Goal: Find specific page/section: Find specific page/section

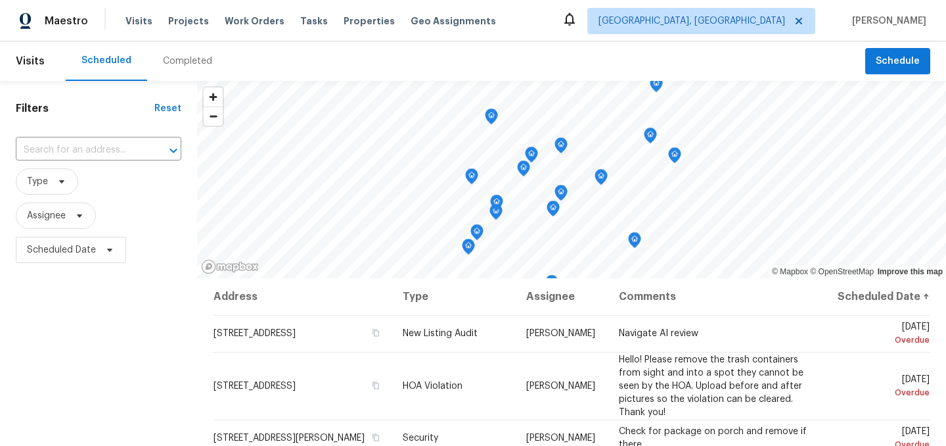
scroll to position [128, 0]
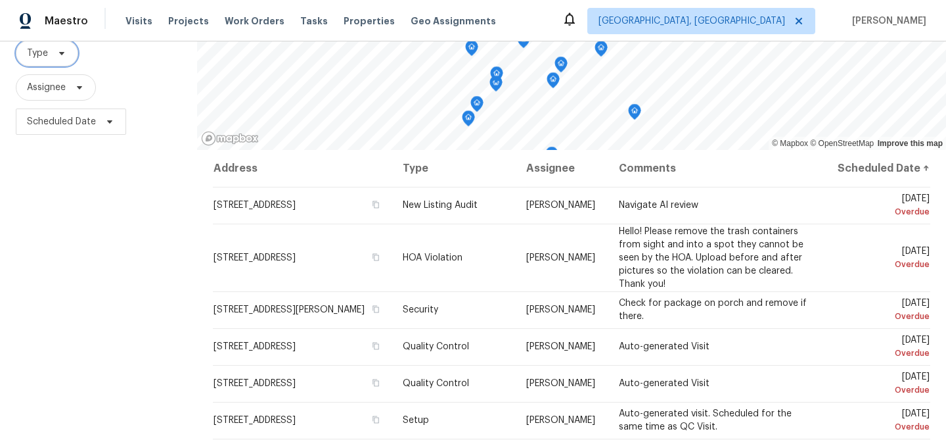
click at [48, 57] on span "Type" at bounding box center [47, 53] width 62 height 26
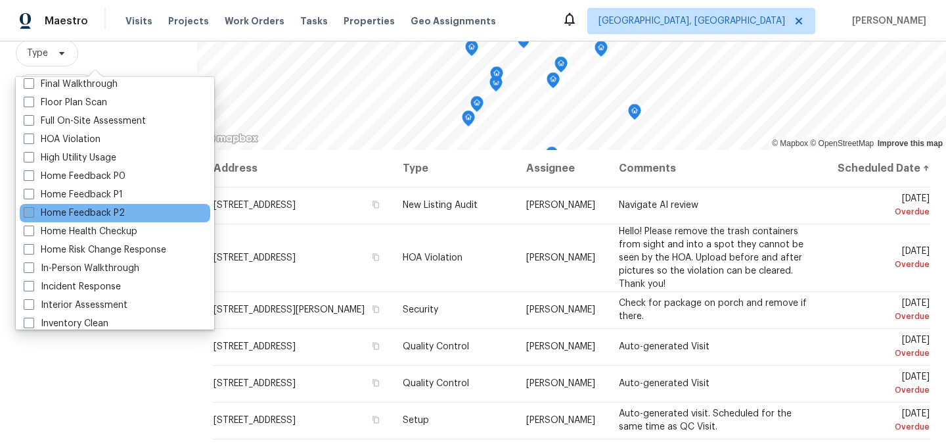
scroll to position [336, 0]
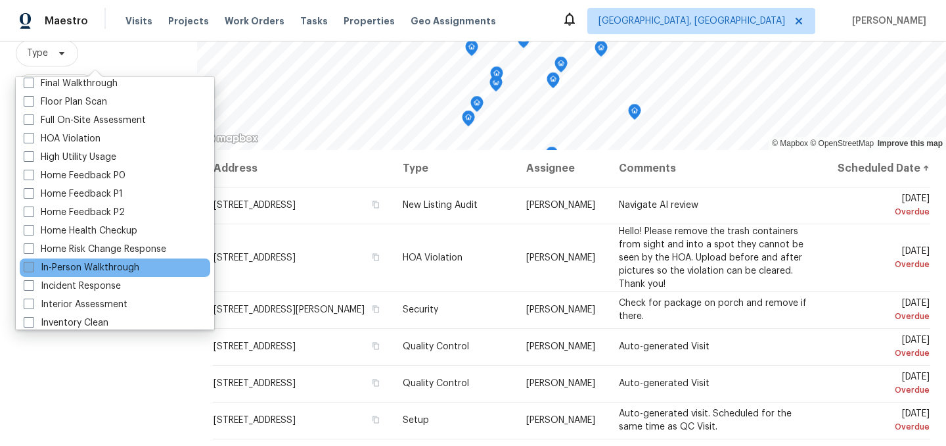
click at [32, 269] on span at bounding box center [29, 267] width 11 height 11
click at [32, 269] on input "In-Person Walkthrough" at bounding box center [28, 265] width 9 height 9
checkbox input "true"
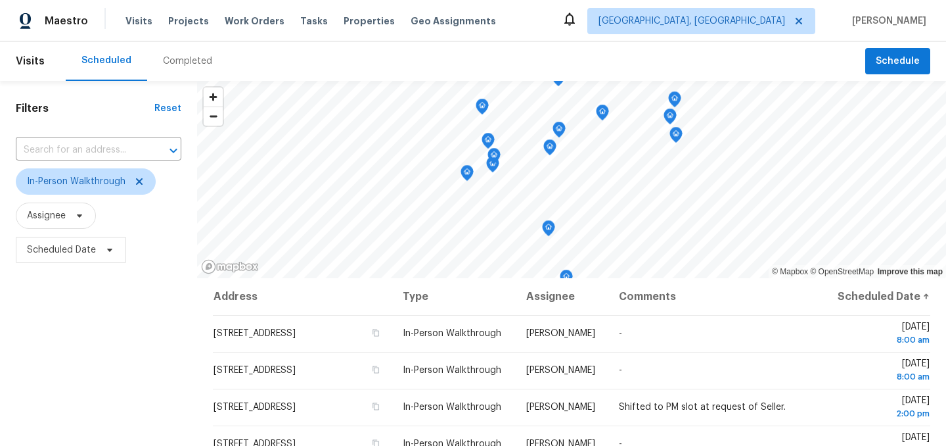
click at [104, 371] on div "Filters Reset ​ In-Person Walkthrough Assignee Scheduled Date" at bounding box center [98, 357] width 197 height 553
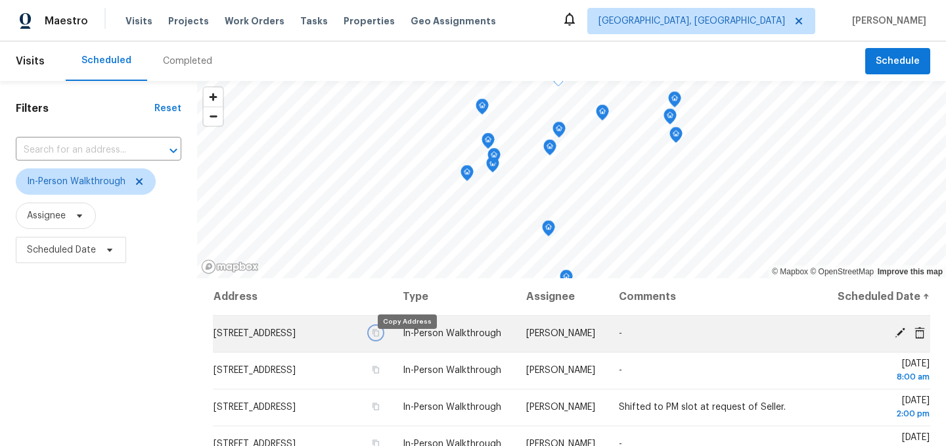
click at [380, 336] on icon "button" at bounding box center [376, 332] width 7 height 7
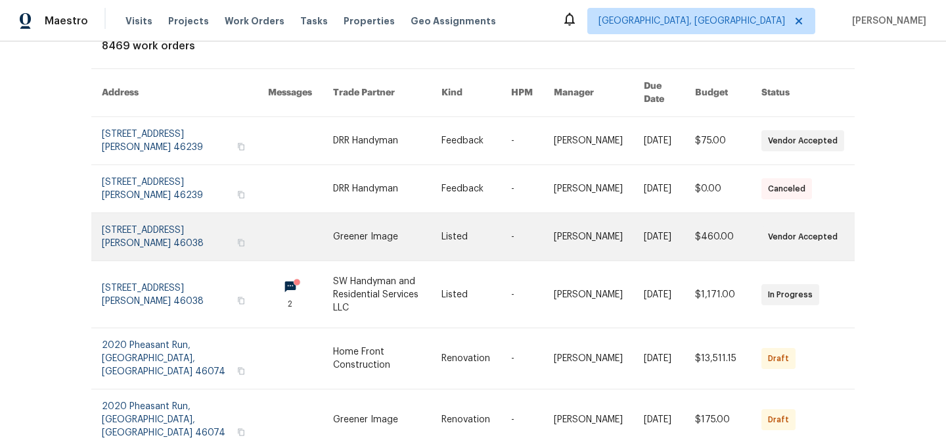
scroll to position [106, 0]
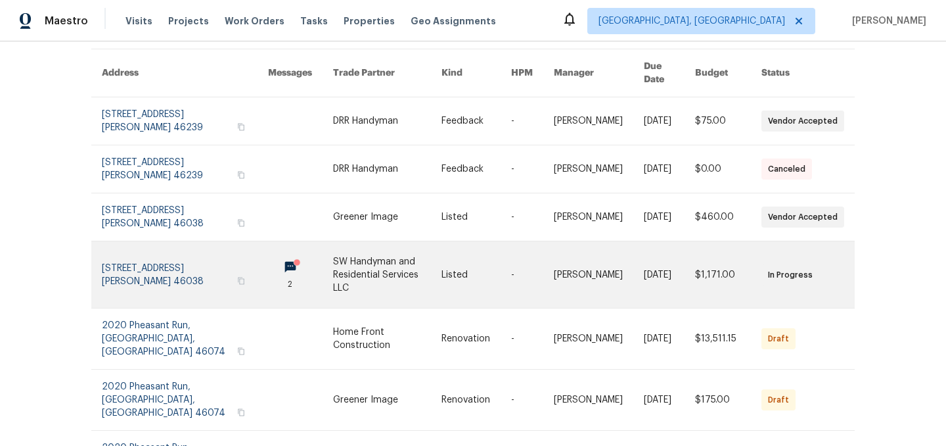
click at [156, 261] on link at bounding box center [185, 274] width 166 height 66
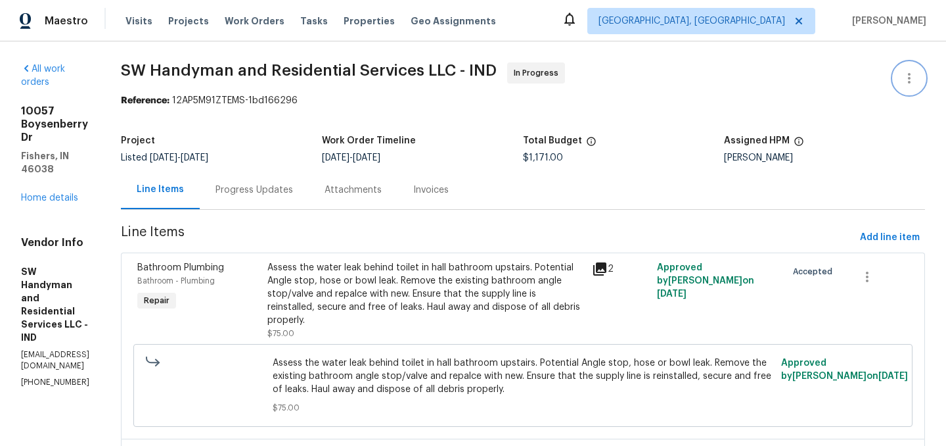
click at [910, 84] on icon "button" at bounding box center [910, 78] width 16 height 16
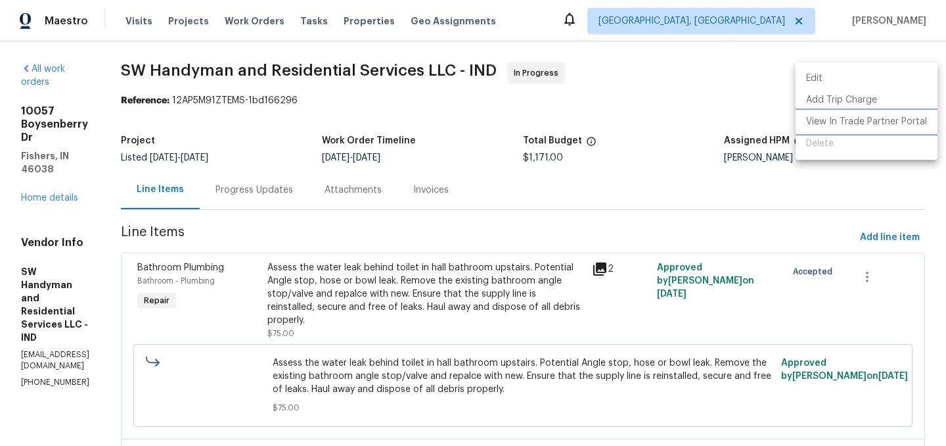
click at [854, 125] on li "View In Trade Partner Portal" at bounding box center [867, 122] width 142 height 22
click at [851, 120] on li "View In Trade Partner Portal" at bounding box center [867, 122] width 142 height 22
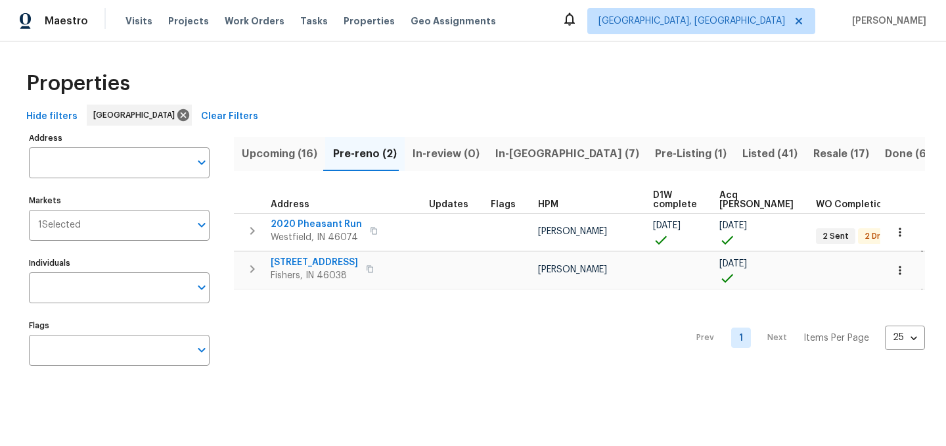
click at [522, 153] on span "In-reno (7)" at bounding box center [567, 154] width 144 height 18
